Goal: Find specific page/section: Find specific page/section

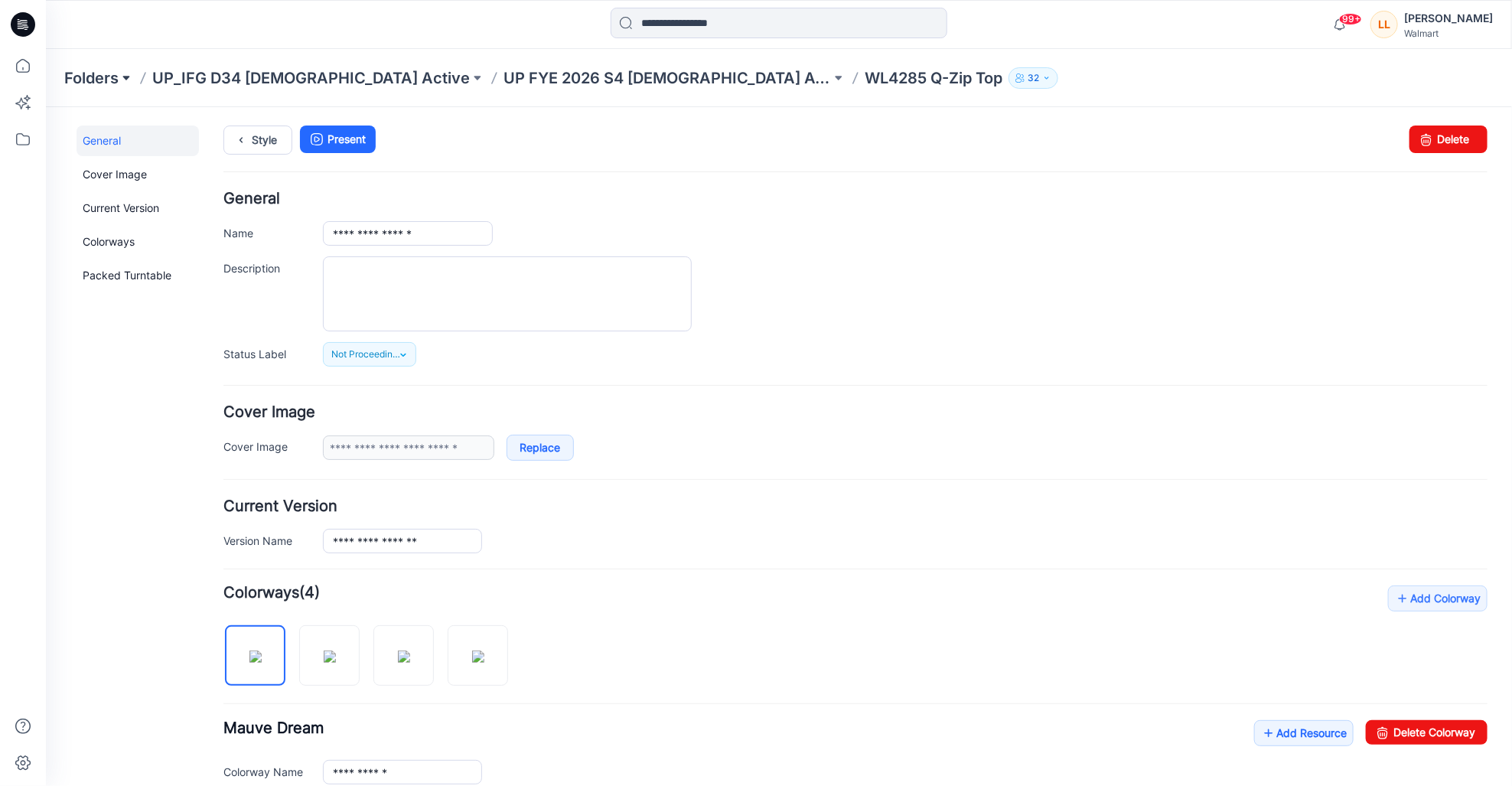
click at [128, 74] on button at bounding box center [126, 78] width 15 height 22
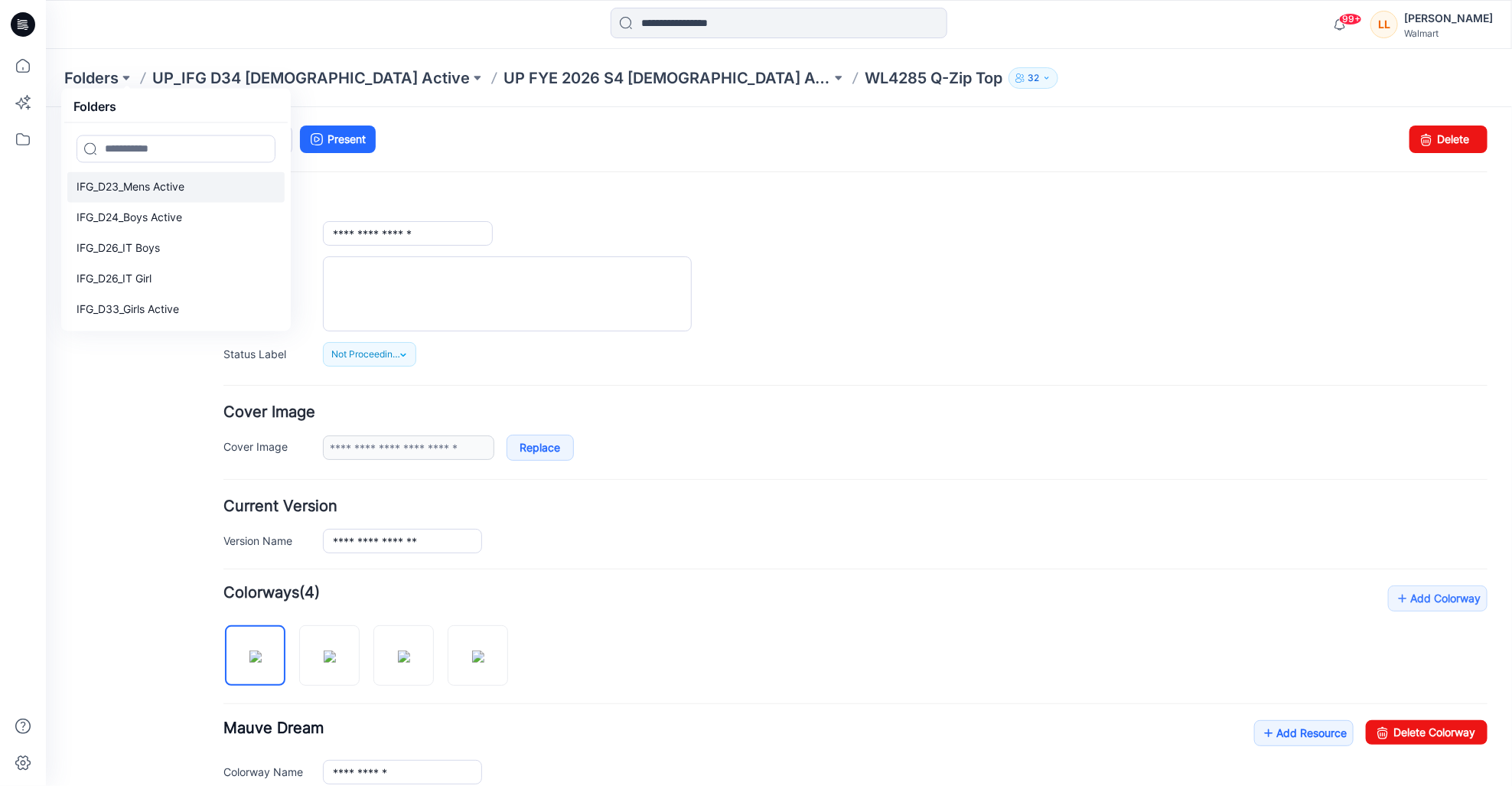
click at [156, 187] on p "IFG_D23_Mens Active" at bounding box center [130, 187] width 108 height 18
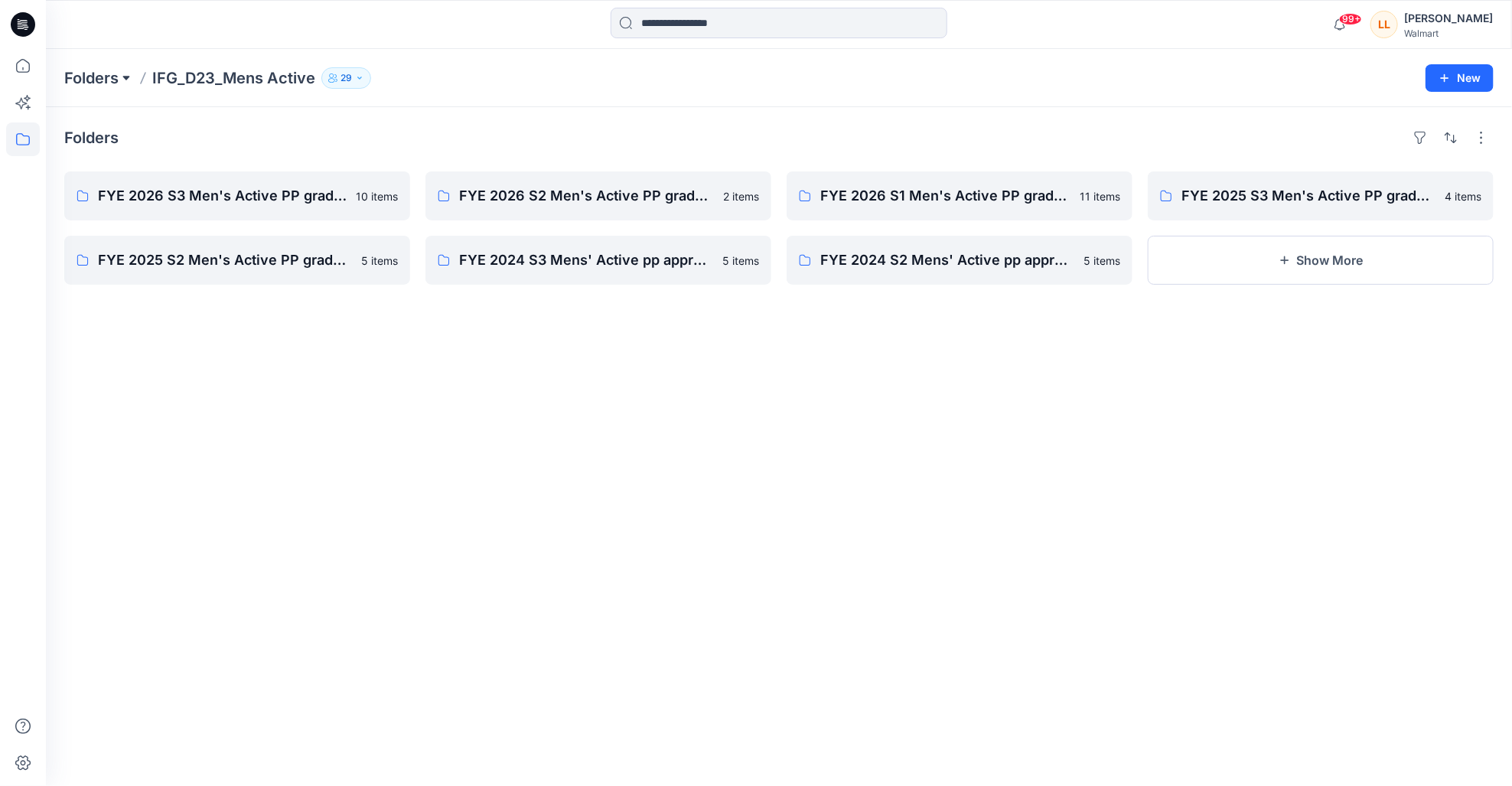
click at [124, 77] on button at bounding box center [126, 78] width 15 height 22
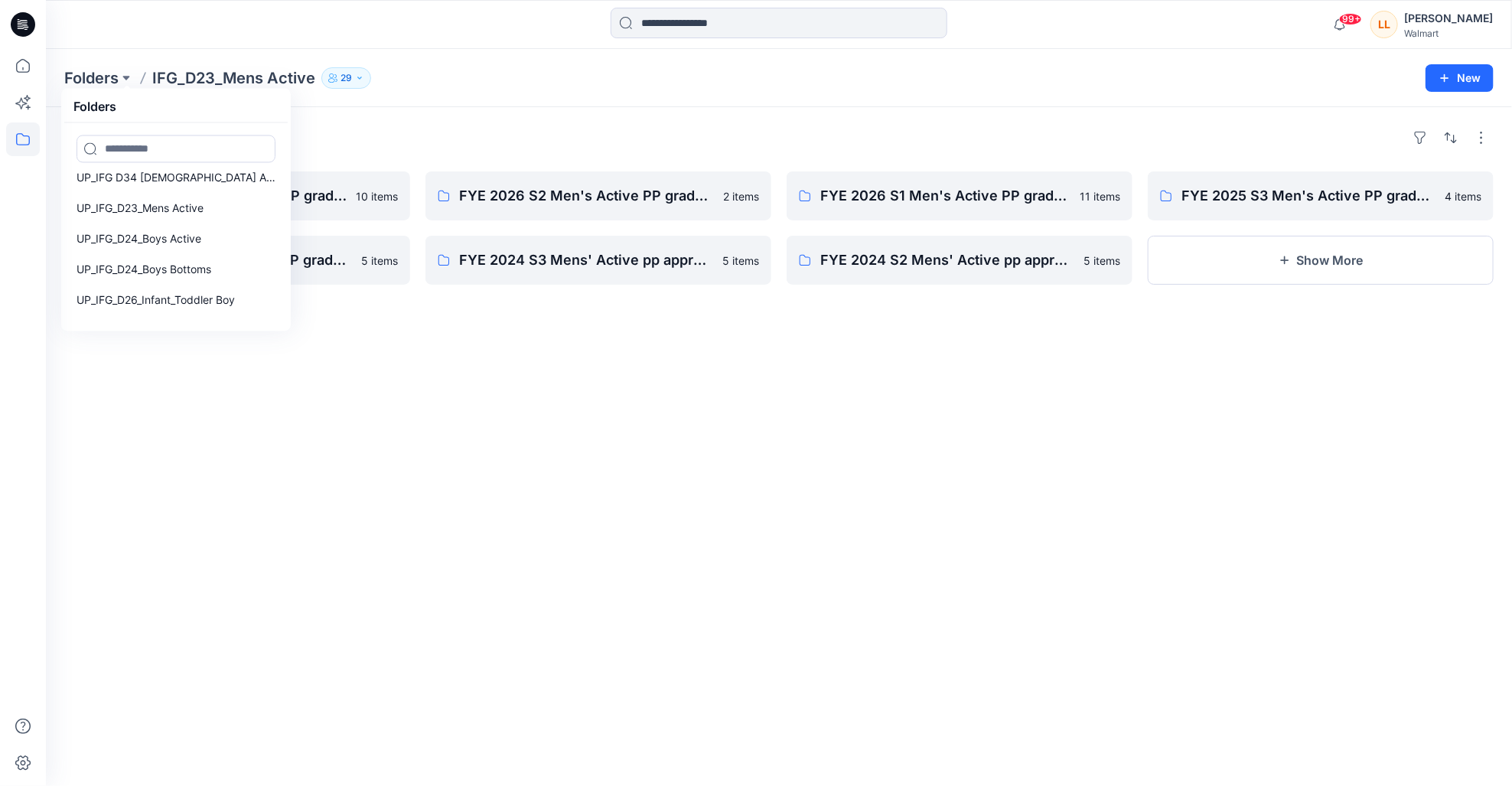
scroll to position [328, 0]
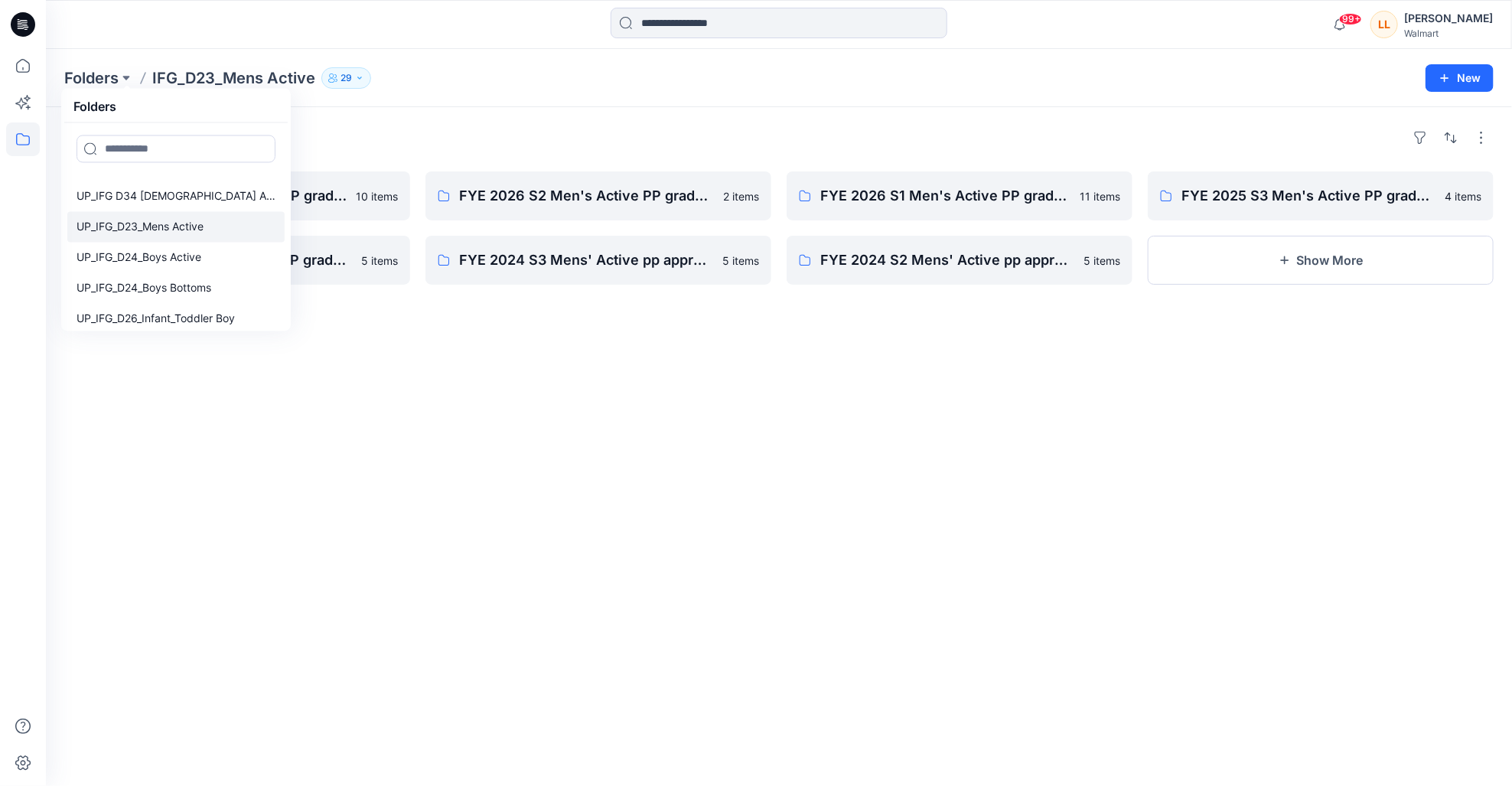
click at [173, 231] on p "UP_IFG_D23_Mens Active" at bounding box center [139, 227] width 127 height 18
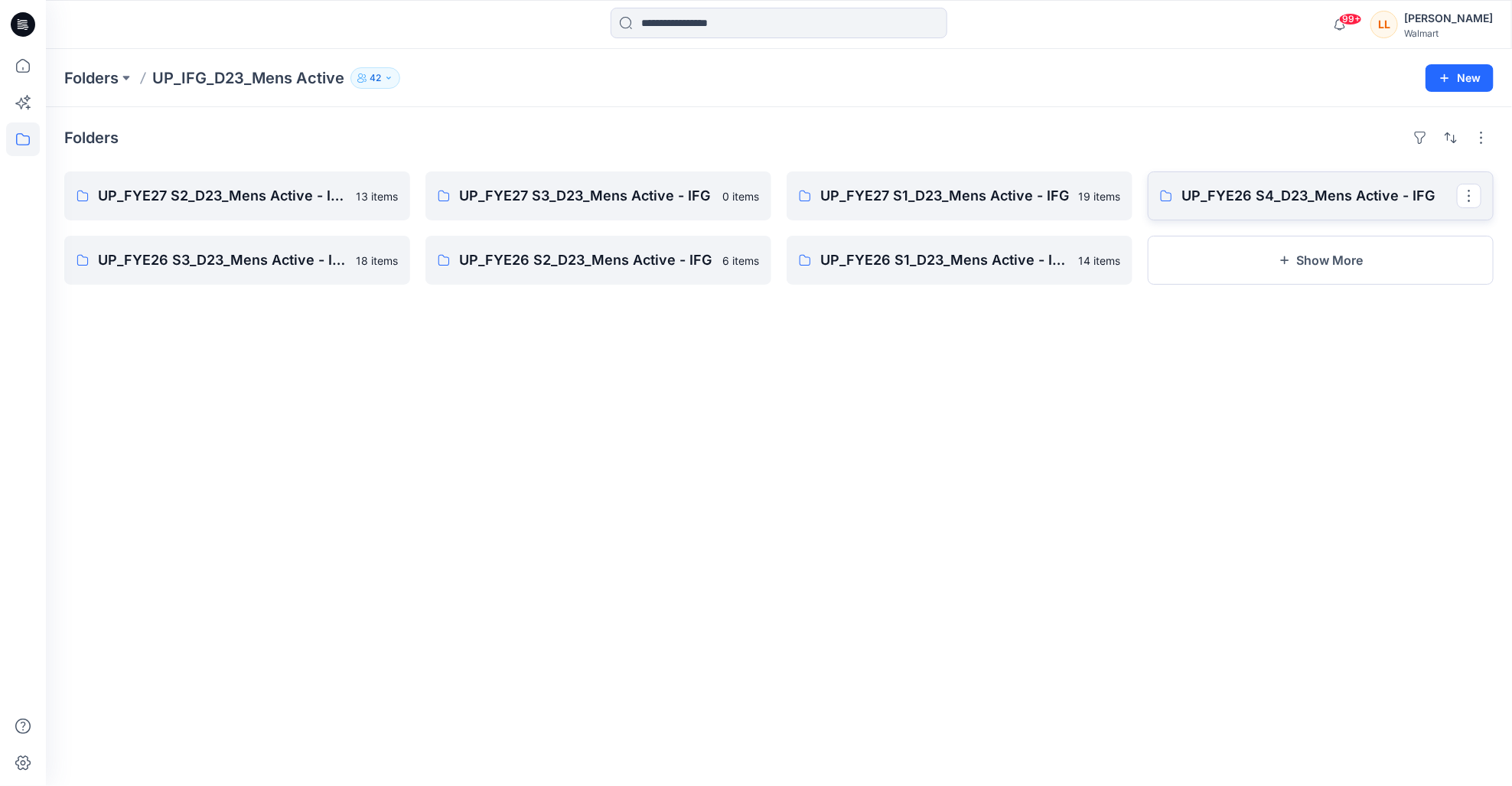
click at [1254, 210] on link "UP_FYE26 S4_D23_Mens Active - IFG" at bounding box center [1320, 196] width 346 height 49
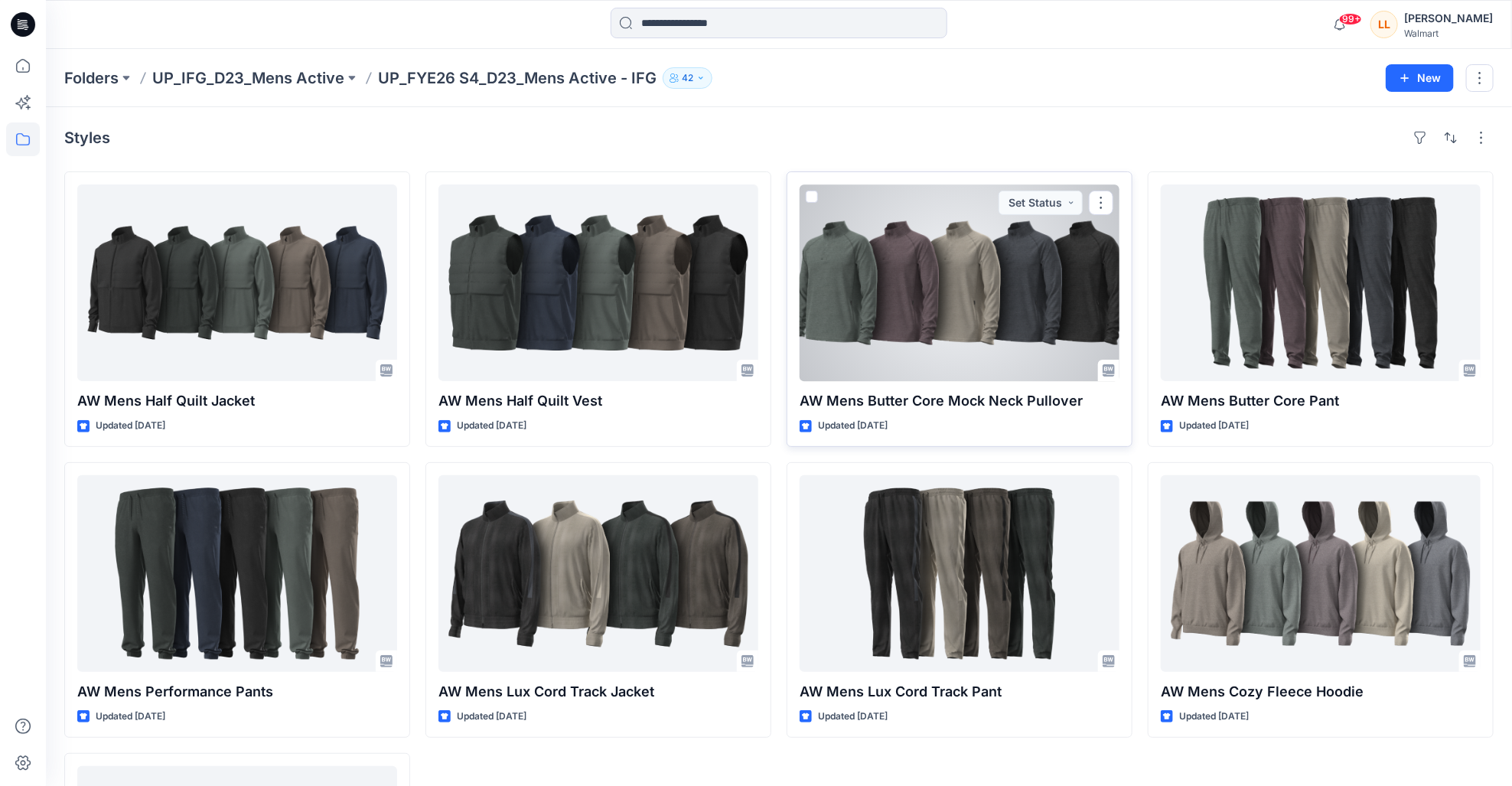
click at [936, 303] on div at bounding box center [960, 282] width 320 height 196
